Goal: Check status: Check status

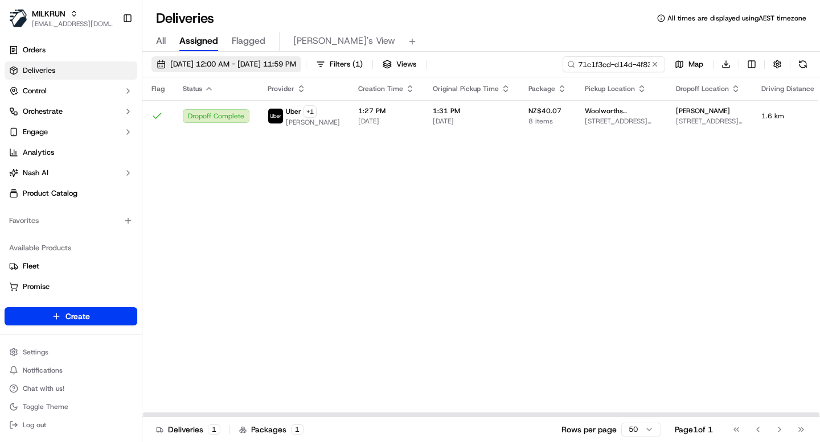
click at [274, 63] on span "[DATE] 12:00 AM - [DATE] 11:59 PM" at bounding box center [233, 64] width 126 height 10
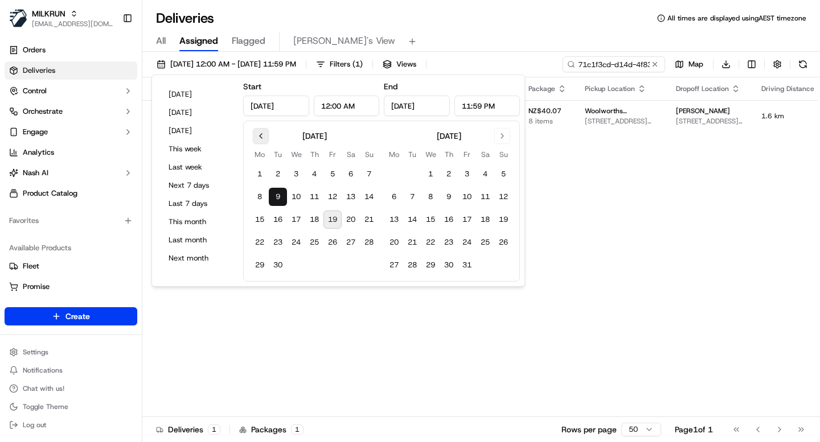
click at [263, 139] on button "Go to previous month" at bounding box center [261, 136] width 16 height 16
click at [279, 219] on button "15" at bounding box center [278, 220] width 18 height 18
type input "[DATE]"
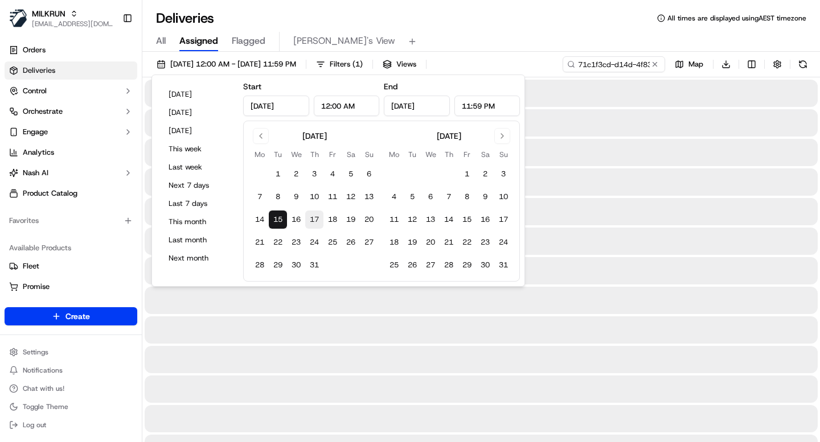
click at [312, 223] on button "17" at bounding box center [314, 220] width 18 height 18
type input "[DATE]"
click at [394, 4] on div "Deliveries All times are displayed using AEST timezone All Assigned Flagged [PE…" at bounding box center [480, 221] width 677 height 442
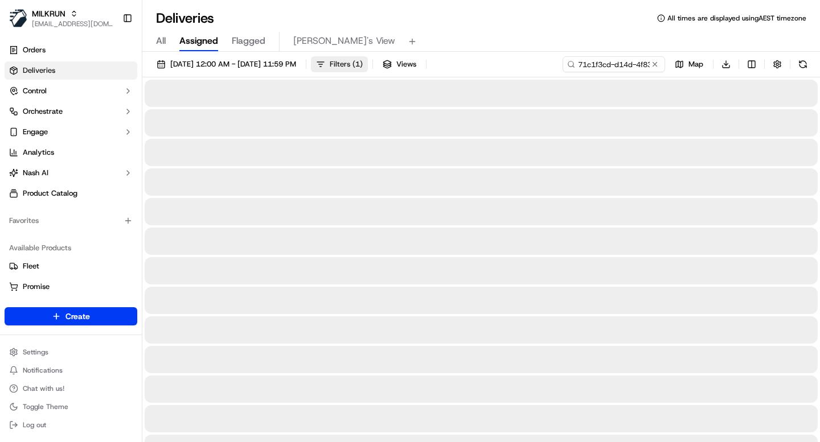
click at [363, 60] on span "Filters ( 1 )" at bounding box center [346, 64] width 33 height 10
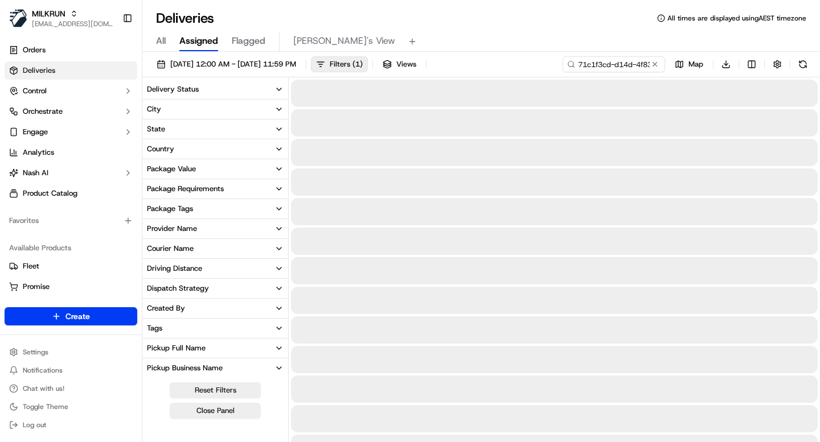
click at [208, 95] on button "Delivery Status" at bounding box center [215, 89] width 146 height 19
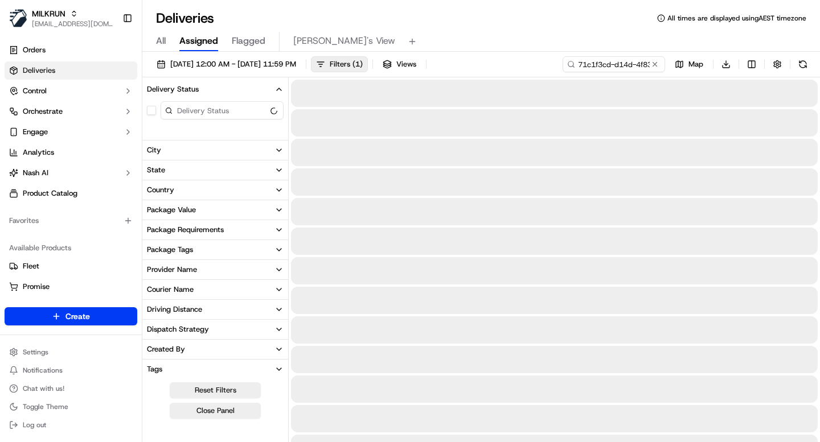
click at [192, 276] on button "Provider Name" at bounding box center [215, 269] width 146 height 19
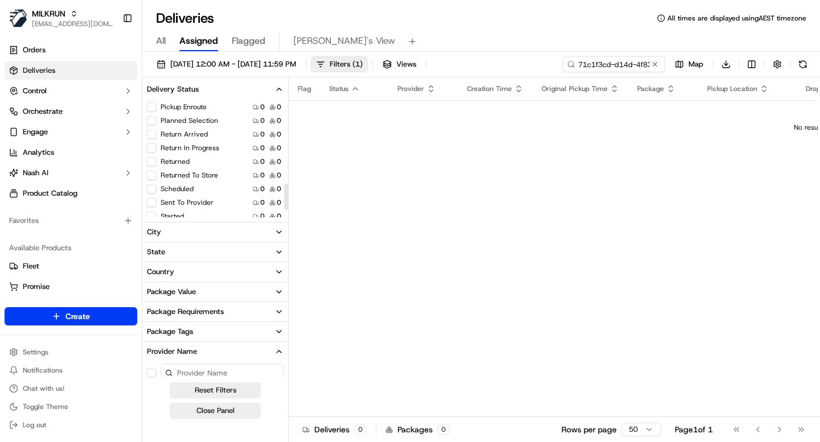
scroll to position [412, 0]
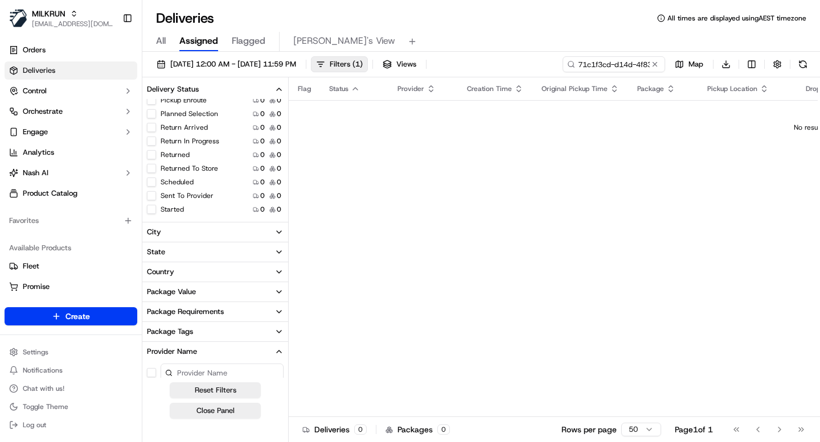
click at [151, 158] on button "Returned" at bounding box center [151, 154] width 9 height 9
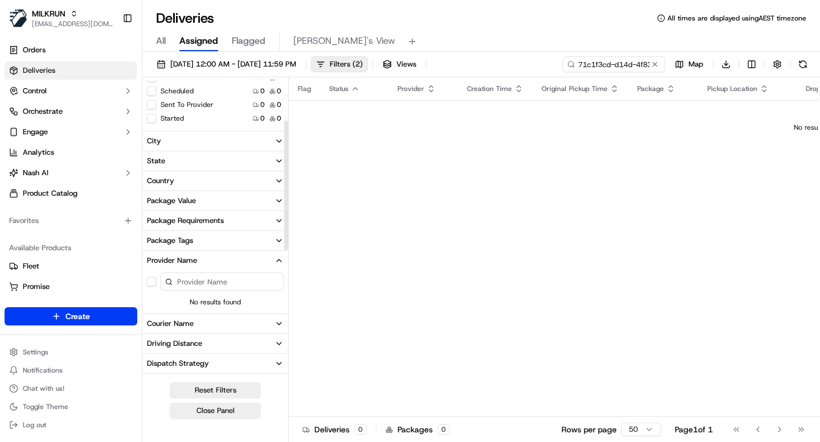
scroll to position [93, 0]
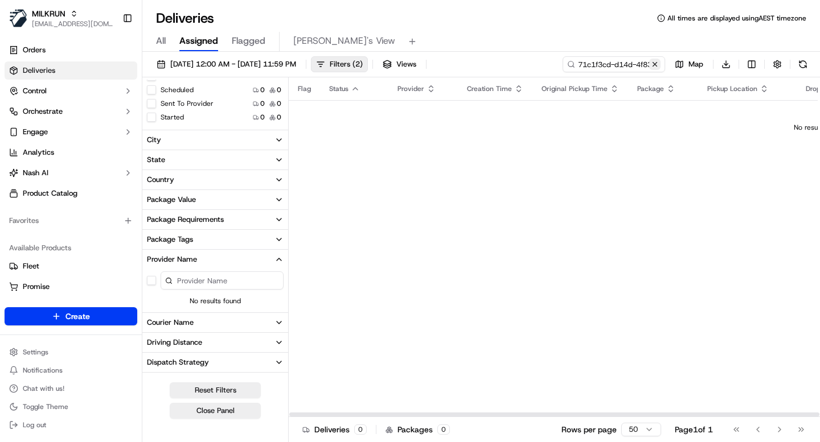
click at [654, 67] on button at bounding box center [654, 64] width 11 height 11
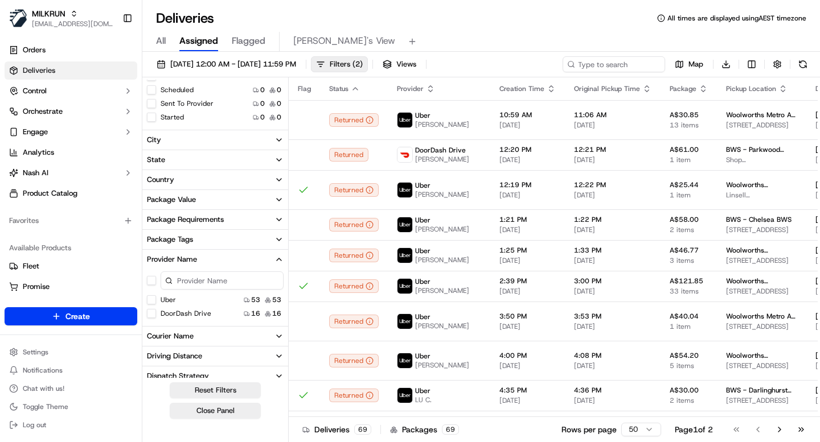
click at [157, 298] on div "Uber" at bounding box center [161, 299] width 29 height 9
click at [153, 298] on button "Uber" at bounding box center [151, 299] width 9 height 9
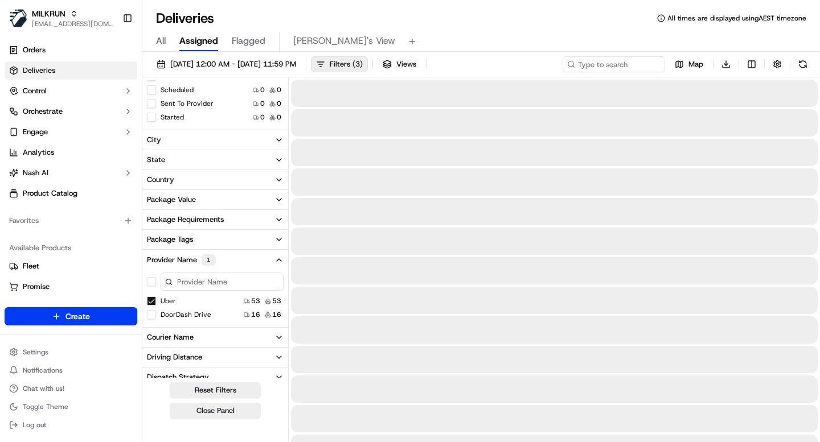
click at [363, 68] on span "Filters ( 3 )" at bounding box center [346, 64] width 33 height 10
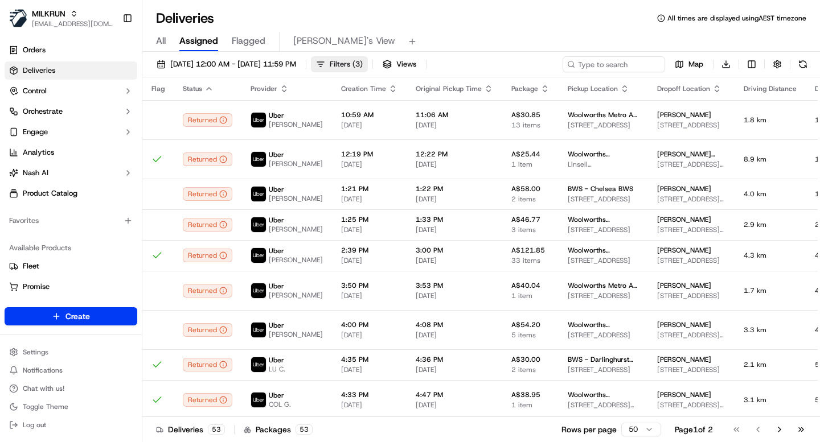
click at [363, 59] on span "Filters ( 3 )" at bounding box center [346, 64] width 33 height 10
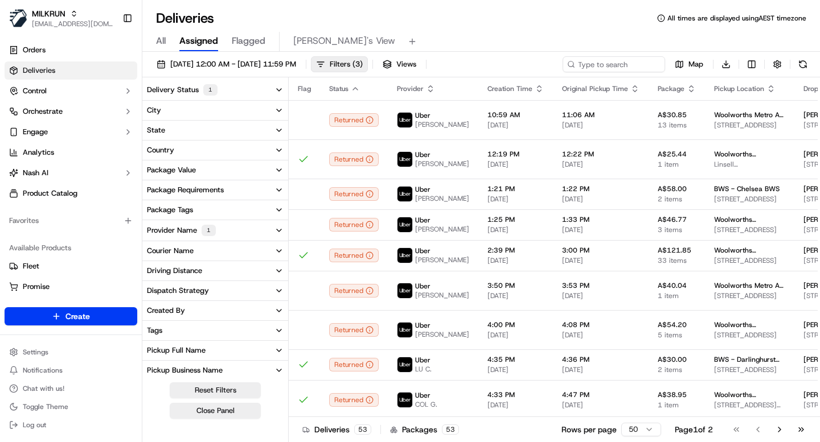
click at [198, 151] on button "Country" at bounding box center [215, 150] width 146 height 19
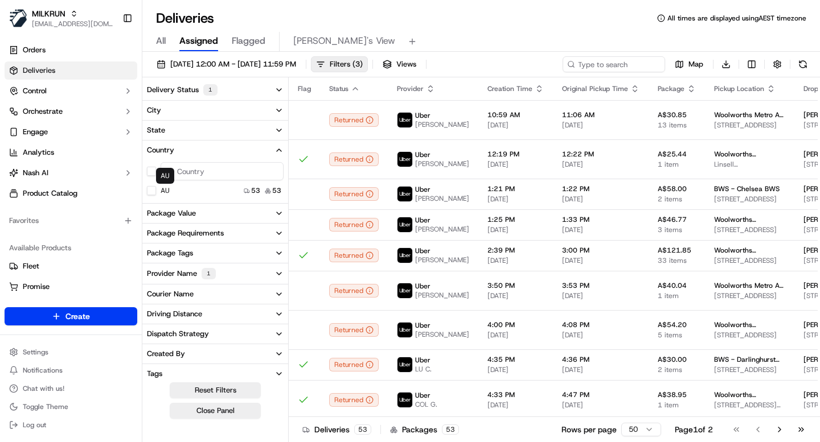
click at [152, 191] on button "AU" at bounding box center [151, 190] width 9 height 9
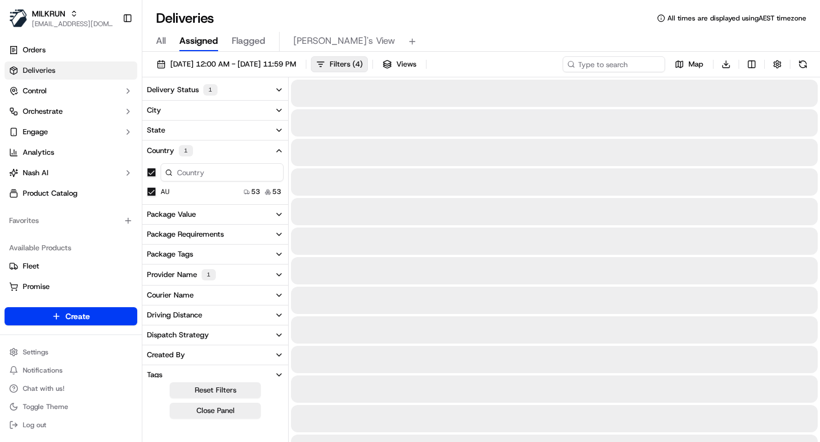
click at [533, 29] on div "All Assigned Flagged [PERSON_NAME]'s View" at bounding box center [480, 39] width 677 height 24
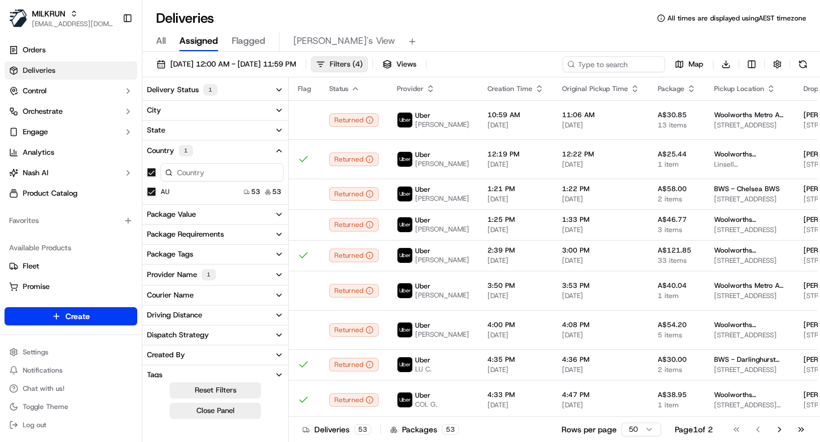
click at [363, 63] on span "( 4 )" at bounding box center [357, 64] width 10 height 10
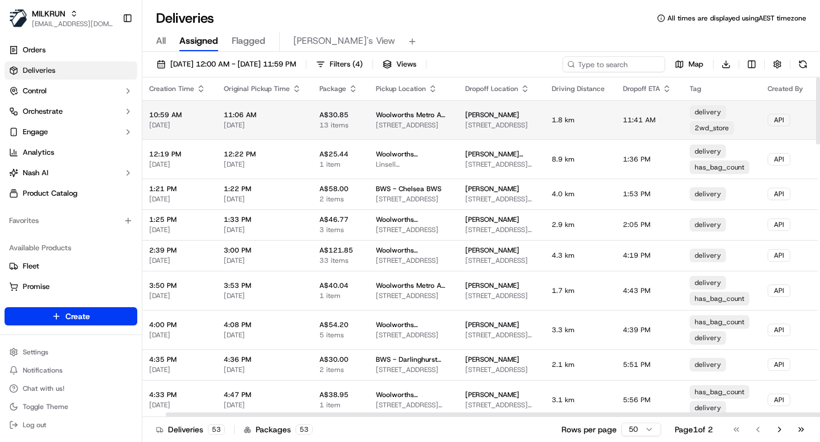
scroll to position [0, 368]
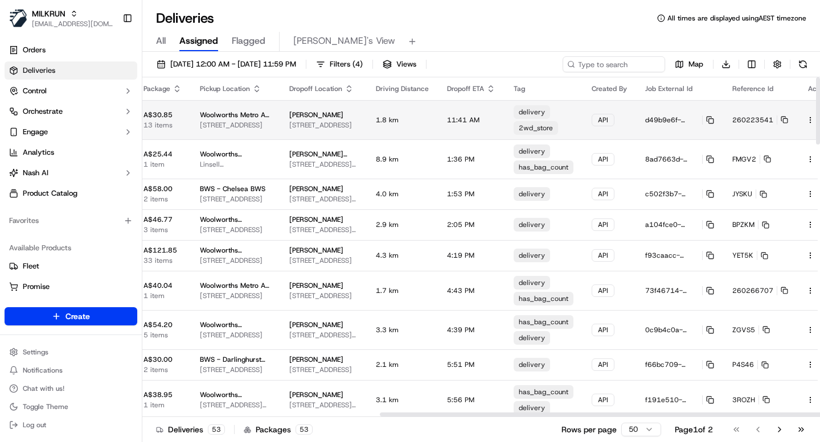
click at [816, 118] on button at bounding box center [823, 120] width 14 height 14
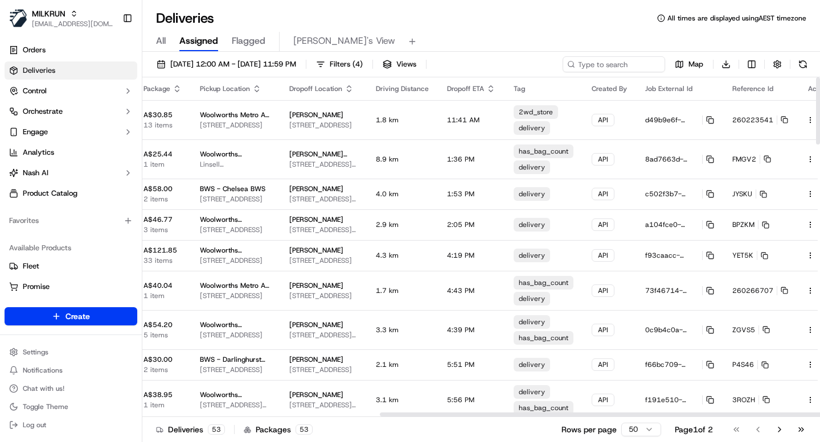
click at [429, 24] on div "Deliveries All times are displayed using AEST timezone" at bounding box center [480, 18] width 677 height 18
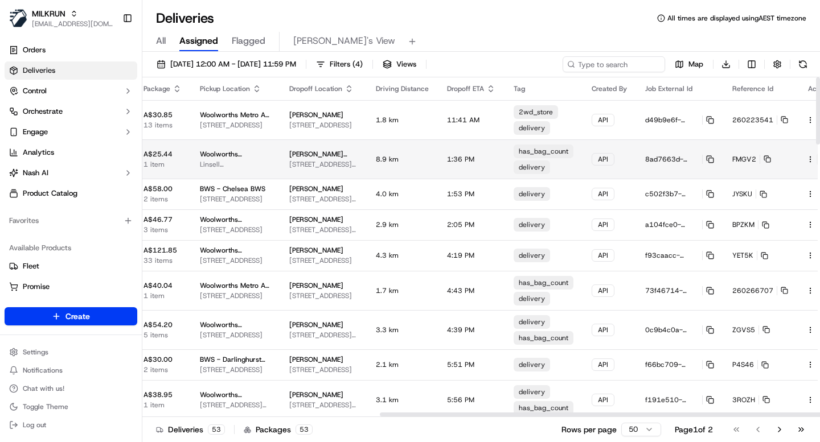
click at [816, 157] on button at bounding box center [823, 160] width 14 height 14
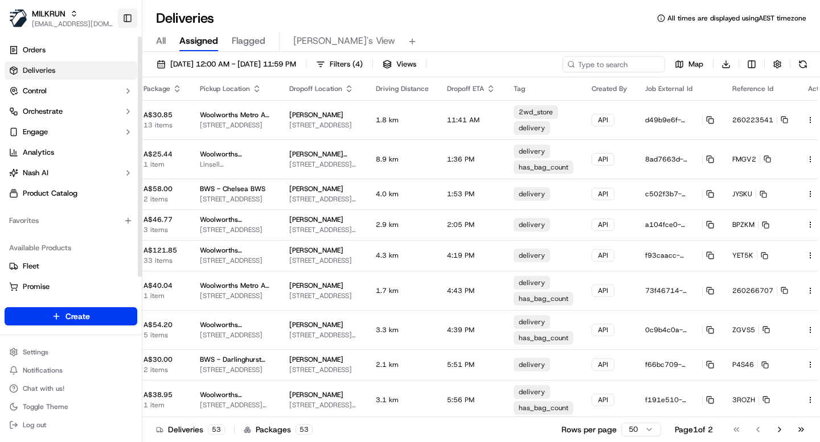
click at [126, 18] on button "Toggle Sidebar" at bounding box center [127, 18] width 19 height 19
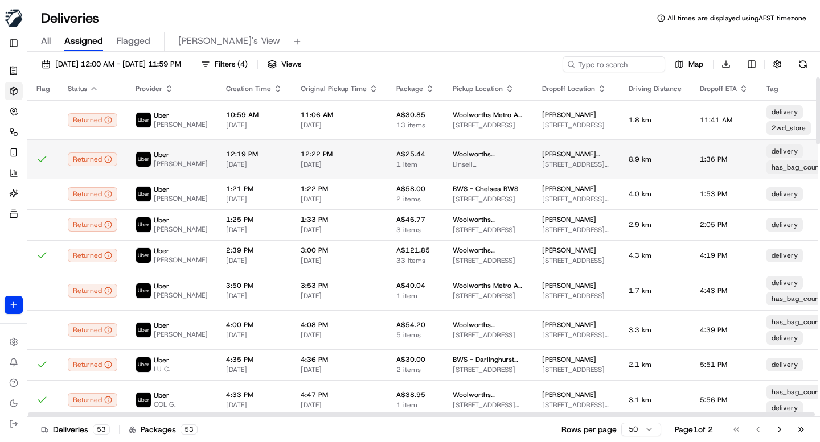
scroll to position [0, 253]
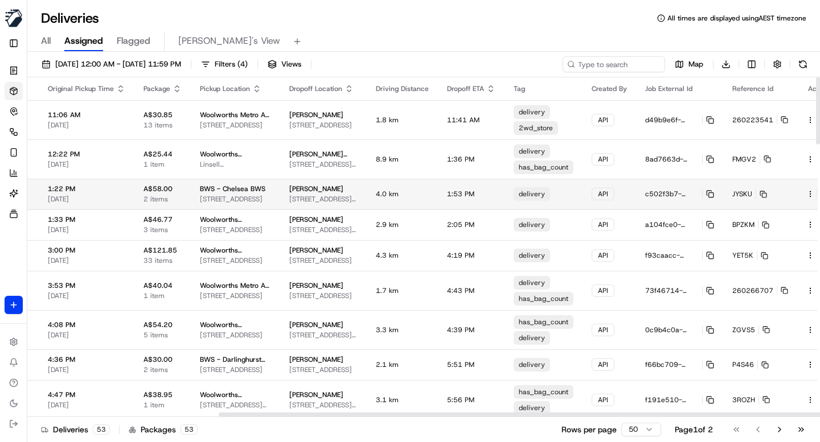
click at [816, 192] on button at bounding box center [823, 194] width 14 height 14
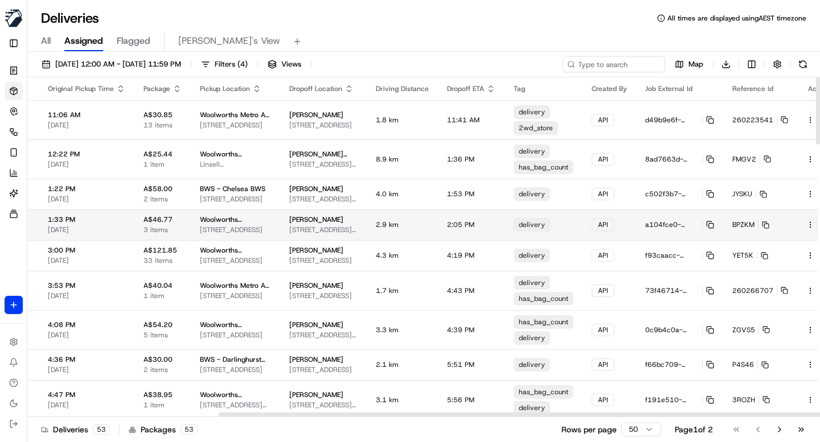
click at [816, 227] on button at bounding box center [823, 225] width 14 height 14
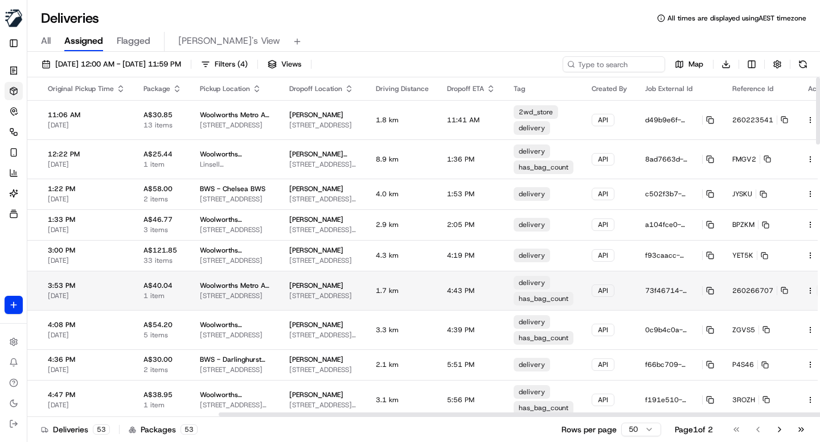
click at [816, 289] on button at bounding box center [823, 291] width 14 height 14
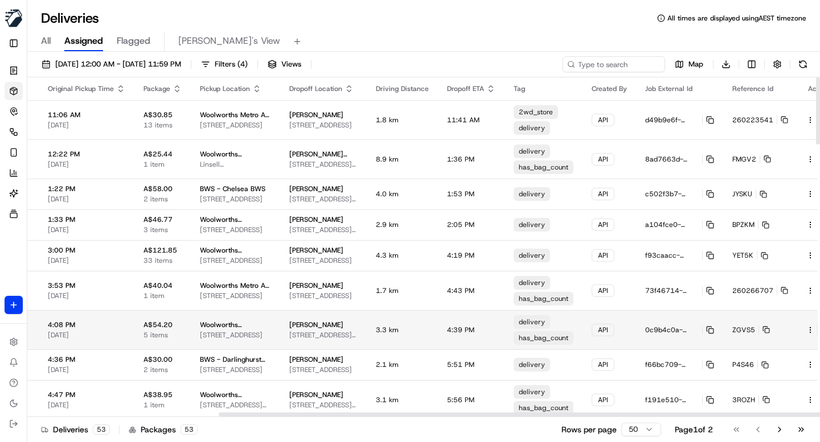
click at [816, 328] on button at bounding box center [823, 330] width 14 height 14
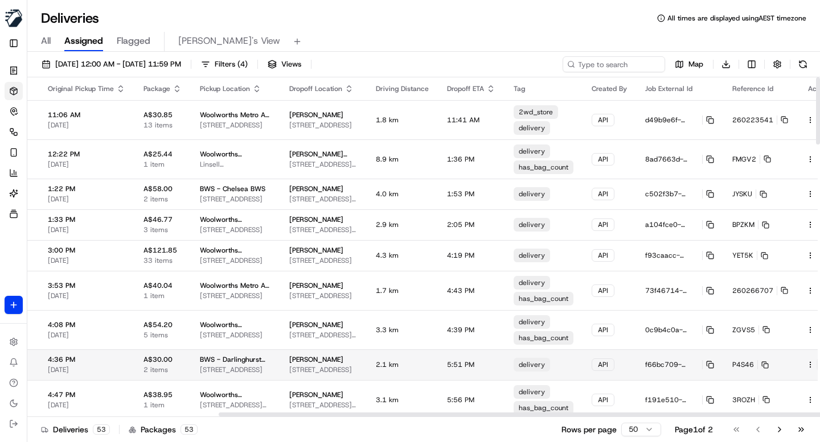
click at [816, 364] on button at bounding box center [823, 365] width 14 height 14
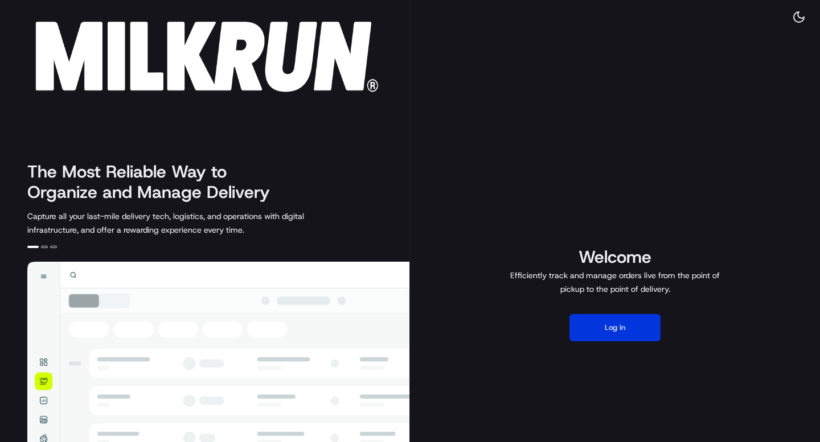
click at [628, 327] on button "Log in" at bounding box center [614, 327] width 91 height 27
